Goal: Information Seeking & Learning: Learn about a topic

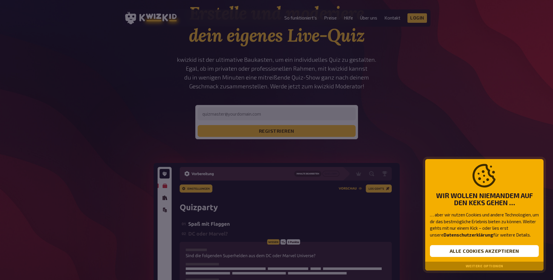
scroll to position [60, 0]
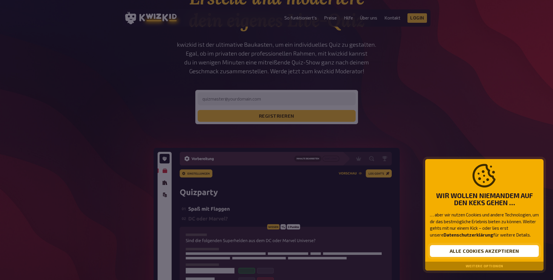
click at [460, 251] on button "Alle Cookies akzeptieren" at bounding box center [484, 251] width 109 height 12
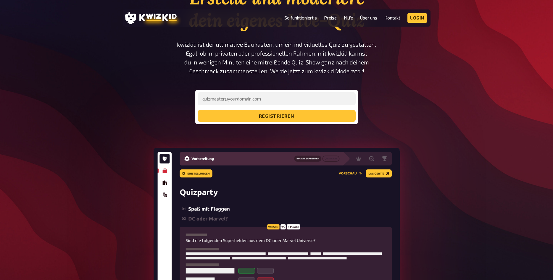
scroll to position [0, 0]
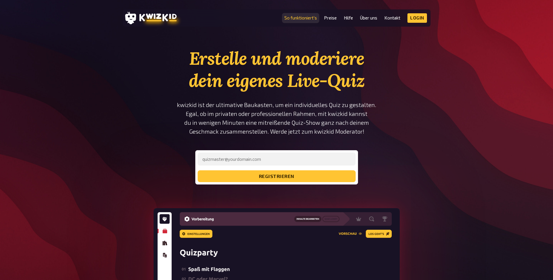
click at [301, 17] on link "So funktioniert's" at bounding box center [300, 17] width 33 height 5
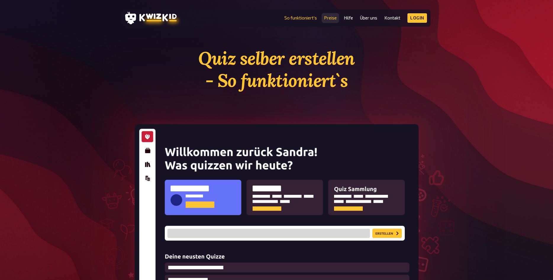
click at [329, 18] on link "Preise" at bounding box center [330, 17] width 13 height 5
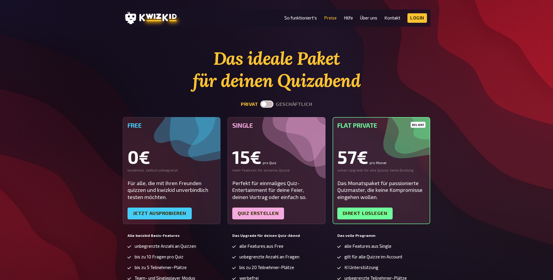
click at [200, 154] on div "0€" at bounding box center [172, 157] width 88 height 18
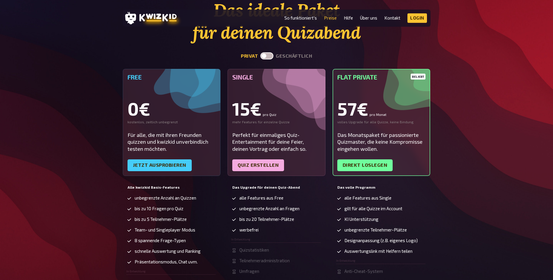
scroll to position [60, 0]
